Goal: Download file/media

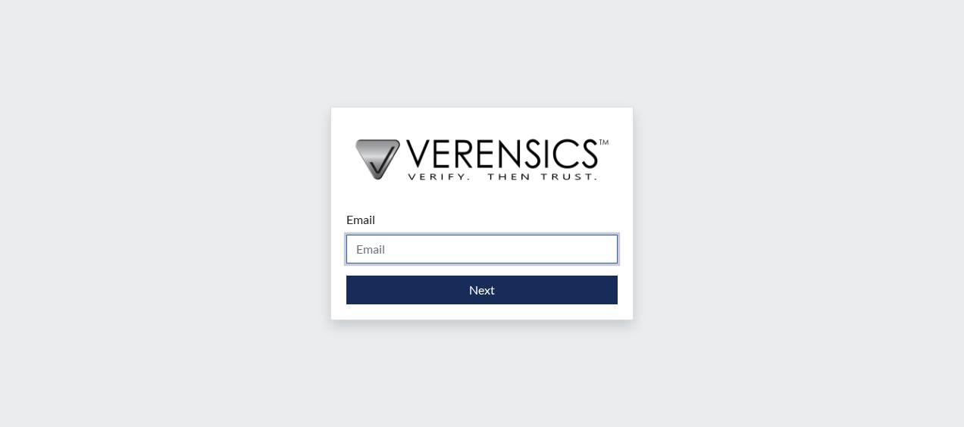
click at [372, 252] on input "Email" at bounding box center [481, 249] width 271 height 29
type input "[PERSON_NAME][EMAIL_ADDRESS][DOMAIN_NAME]"
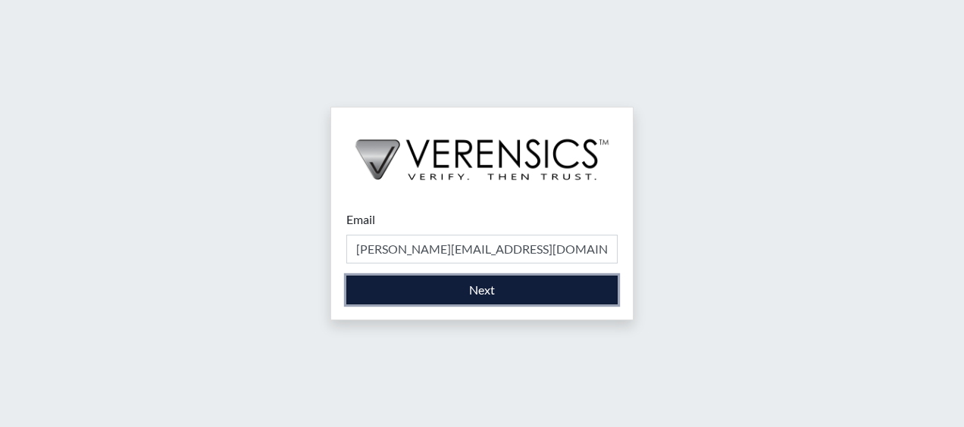
click at [449, 285] on button "Next" at bounding box center [481, 290] width 271 height 29
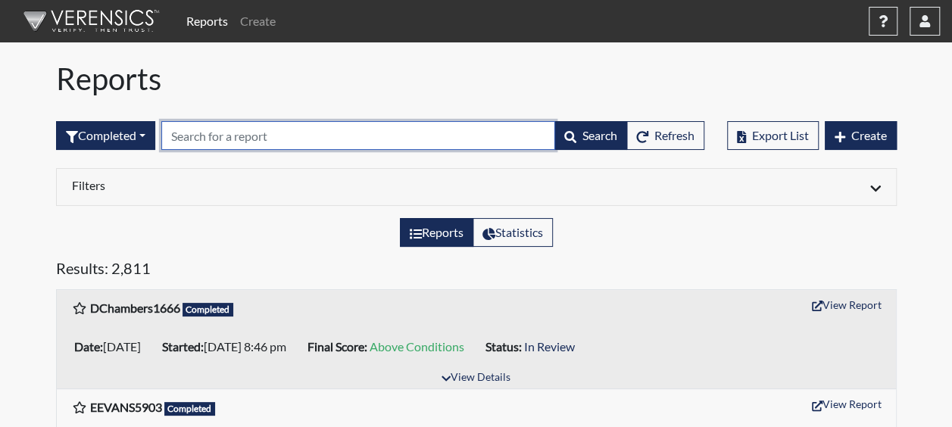
click at [195, 144] on input "text" at bounding box center [358, 135] width 394 height 29
type input "e"
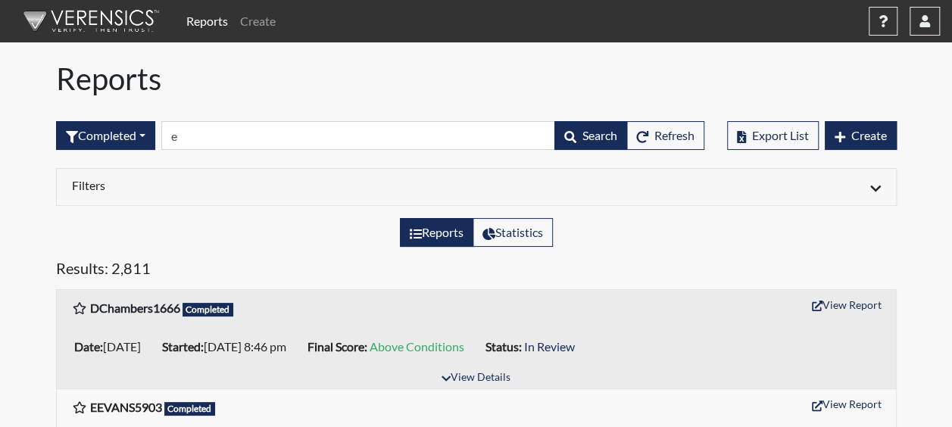
click at [142, 406] on b "EEVANS5903" at bounding box center [126, 407] width 72 height 14
click at [193, 407] on span "Completed" at bounding box center [190, 409] width 52 height 14
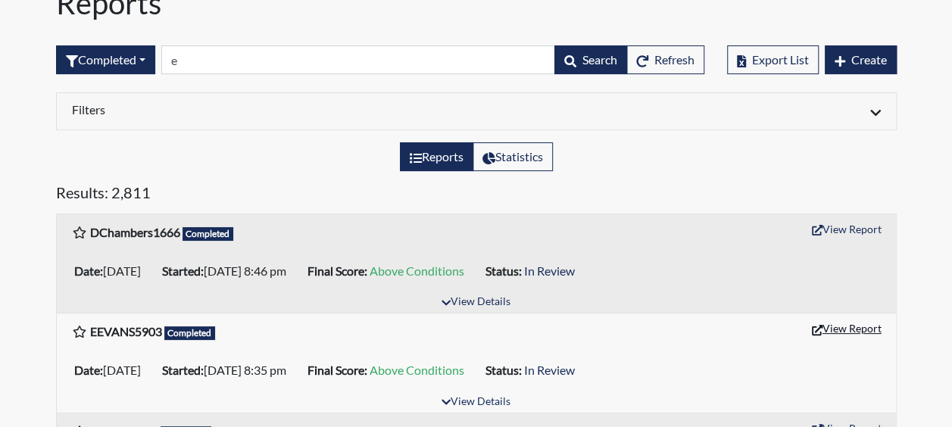
click at [853, 329] on button "View Report" at bounding box center [846, 328] width 83 height 23
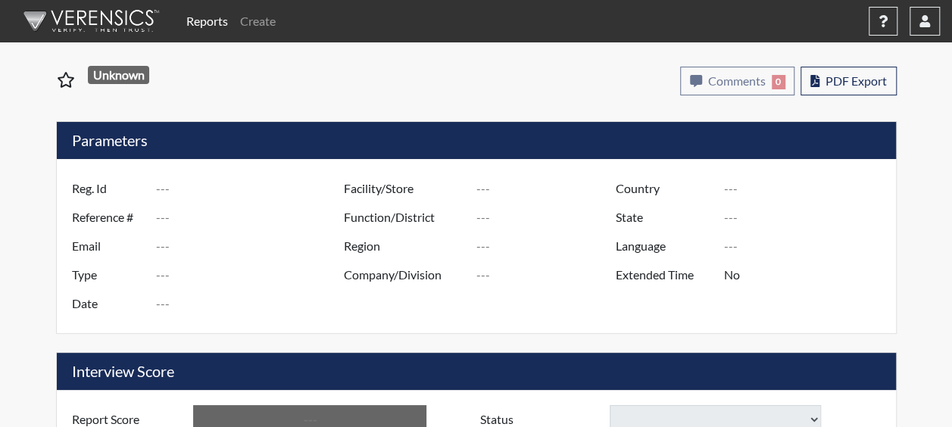
type input "EEVANS5903"
type input "51348"
type input "[EMAIL_ADDRESS][DOMAIN_NAME]"
type input "Corrections Pre-Employment"
type input "[DATE]"
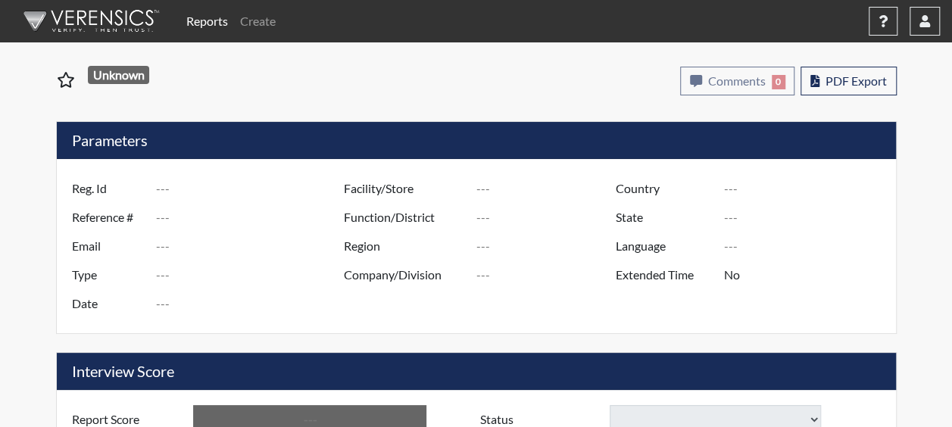
type input "[PERSON_NAME]"
type input "[GEOGRAPHIC_DATA]"
type input "[US_STATE]"
type input "English"
type input "Yes"
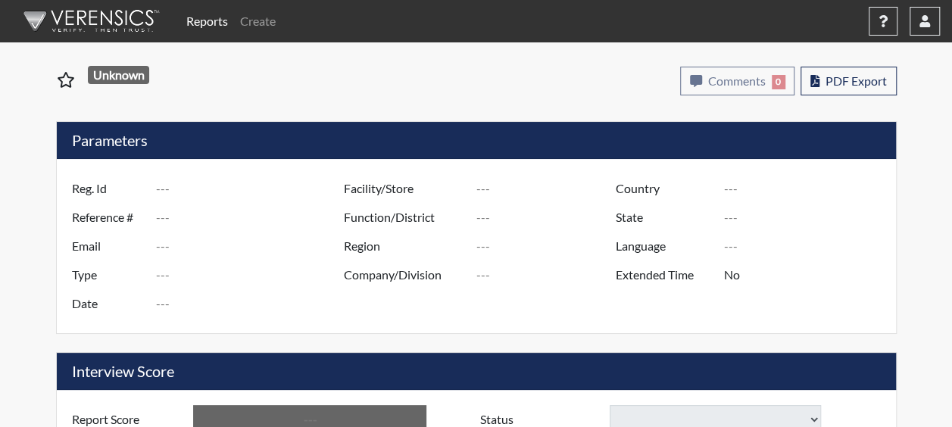
type input "Above Conditions"
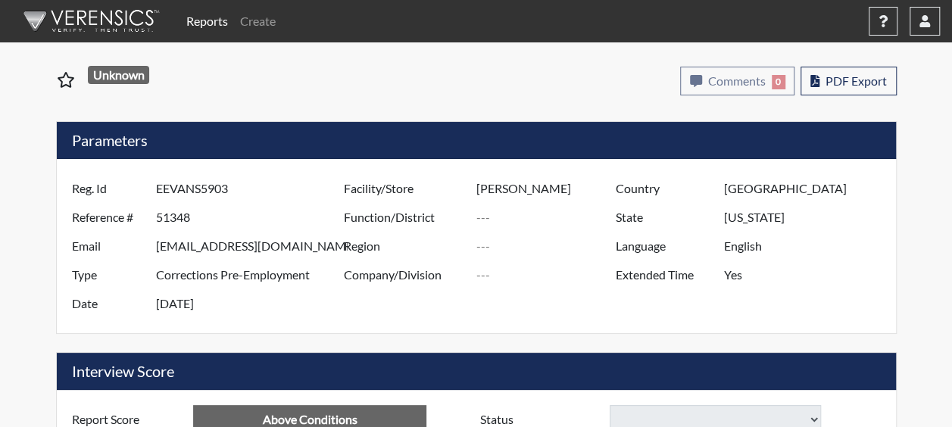
select select
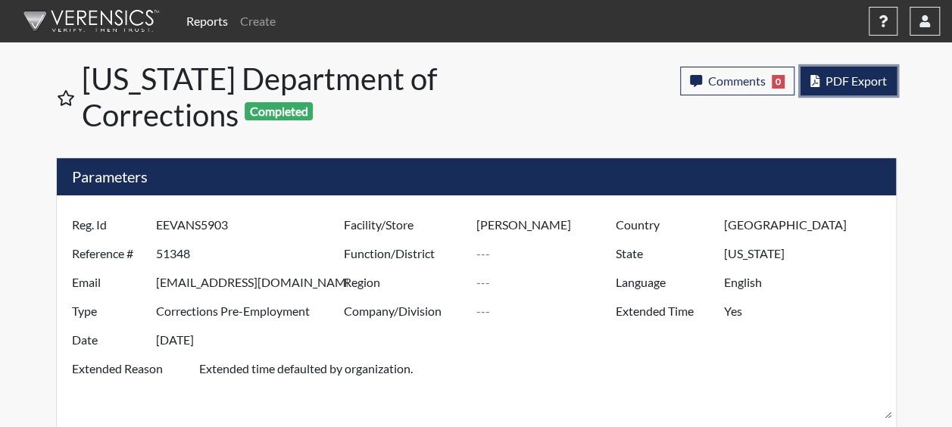
click at [844, 84] on span "PDF Export" at bounding box center [856, 80] width 61 height 14
